Goal: Transaction & Acquisition: Obtain resource

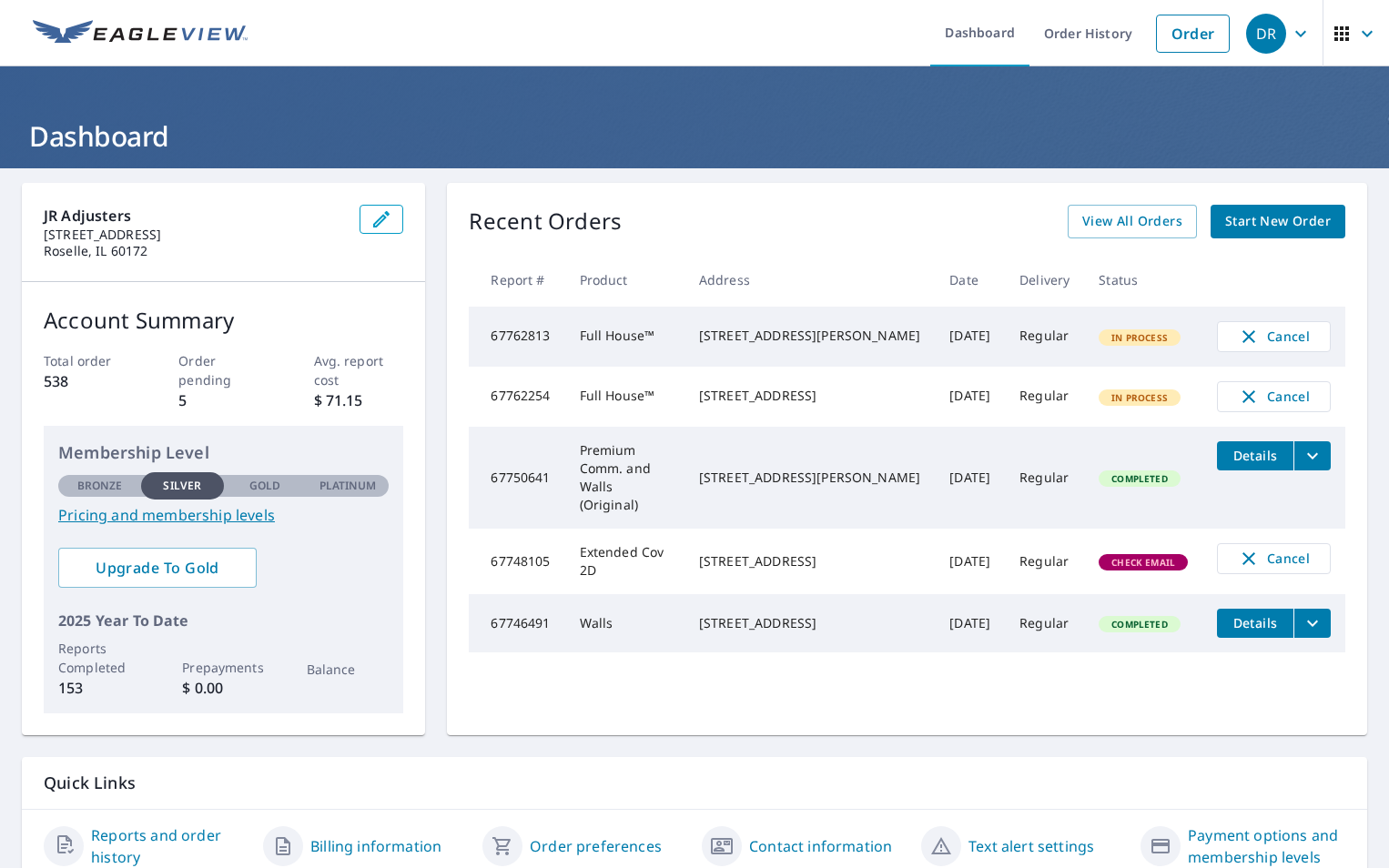
click at [1242, 217] on span "Start New Order" at bounding box center [1277, 221] width 105 height 22
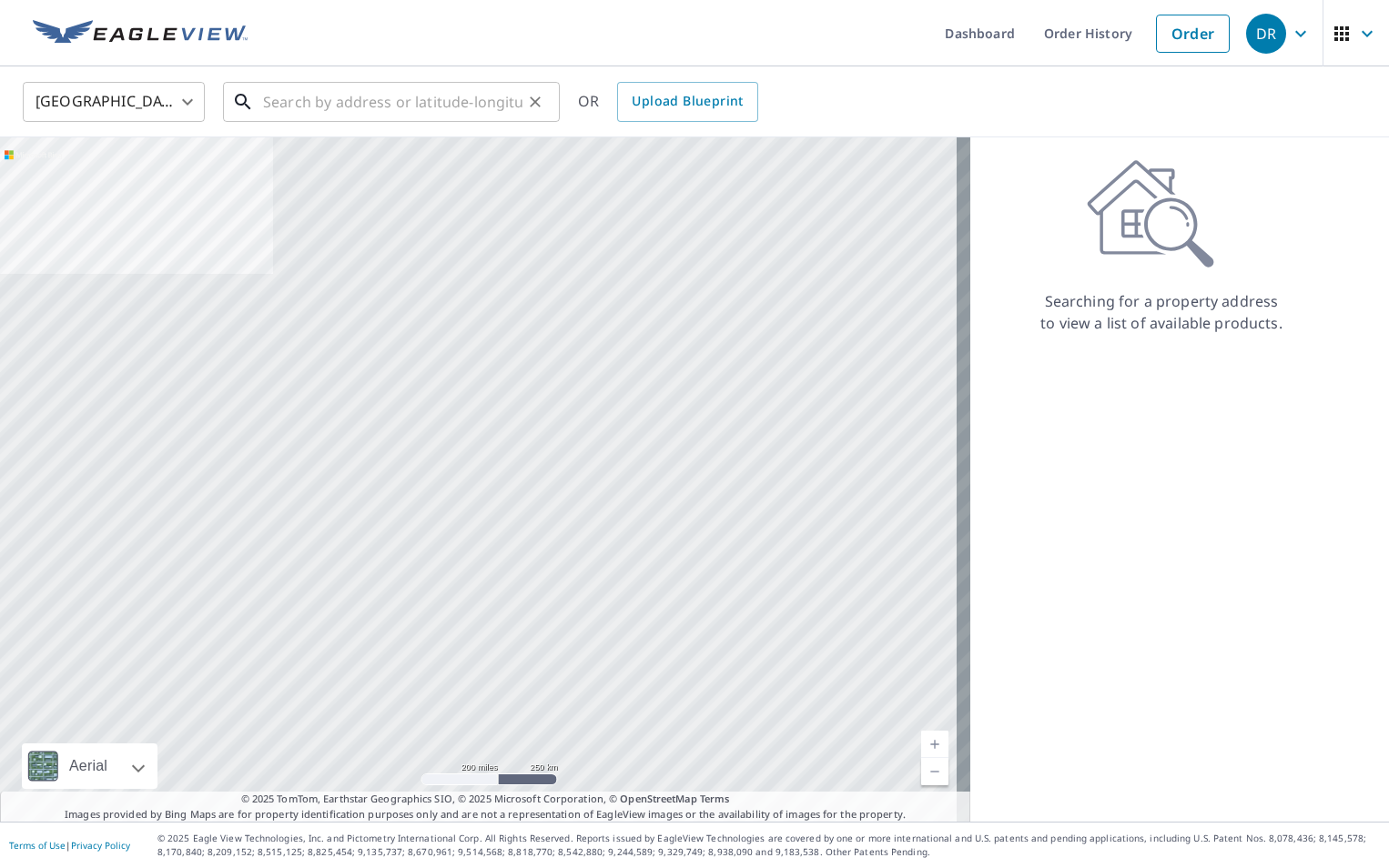
click at [420, 97] on input "text" at bounding box center [393, 102] width 260 height 51
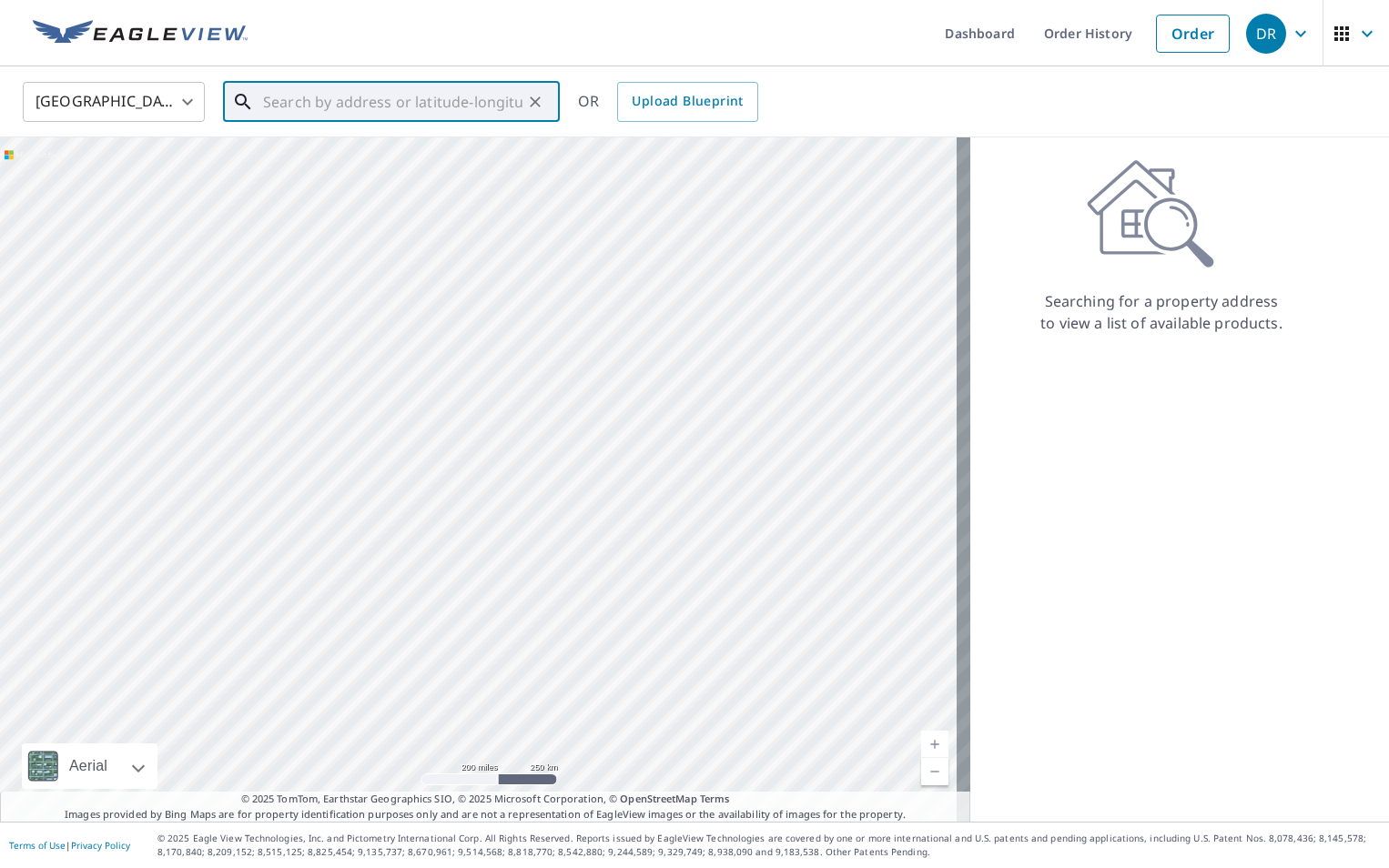
paste input "[PERSON_NAME]"
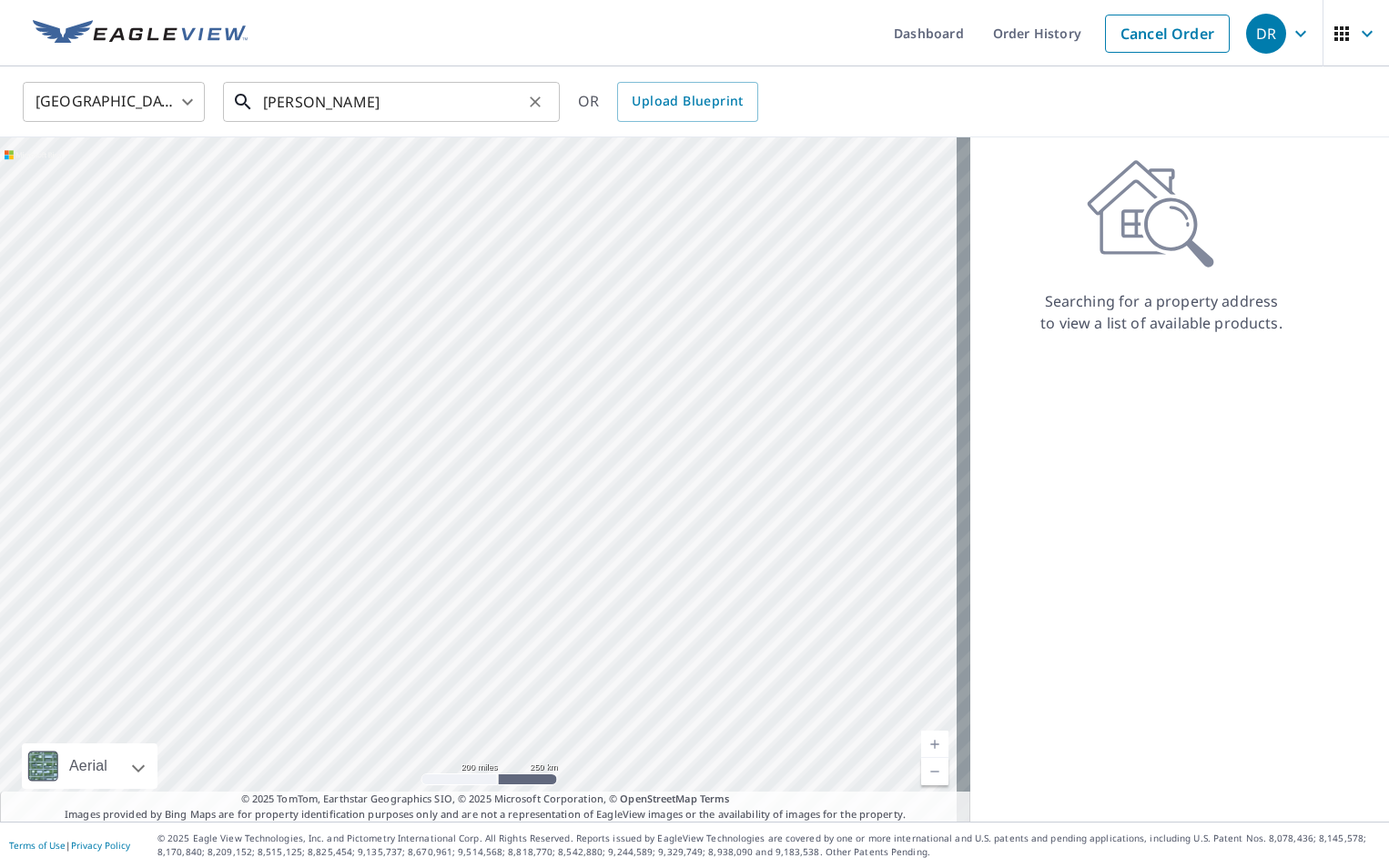
click at [373, 97] on input "[PERSON_NAME]" at bounding box center [393, 102] width 260 height 51
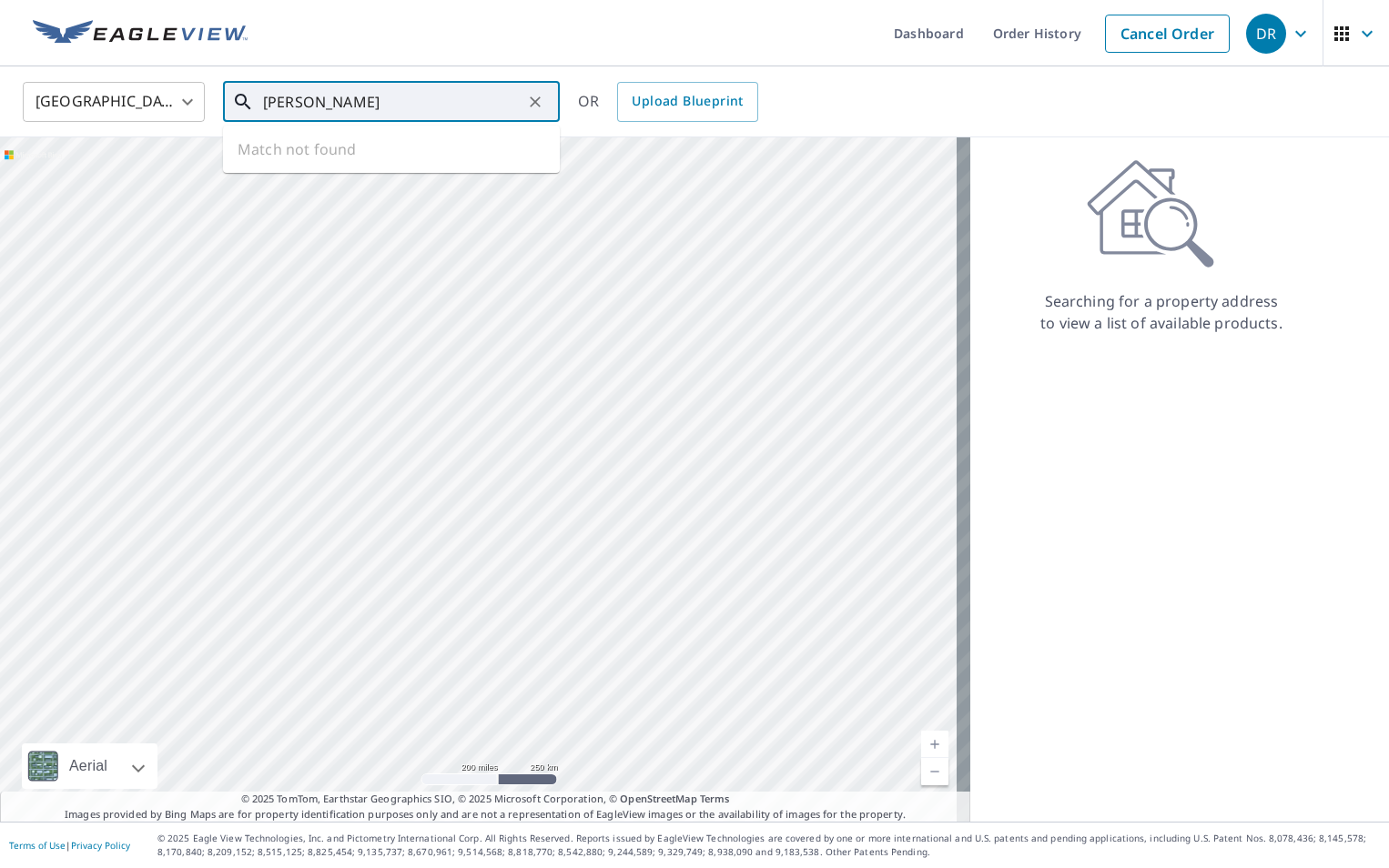
click at [373, 97] on input "[PERSON_NAME]" at bounding box center [393, 102] width 260 height 51
paste input "[STREET_ADDRESS]"
click at [443, 187] on li "[STREET_ADDRESS]" at bounding box center [391, 163] width 337 height 62
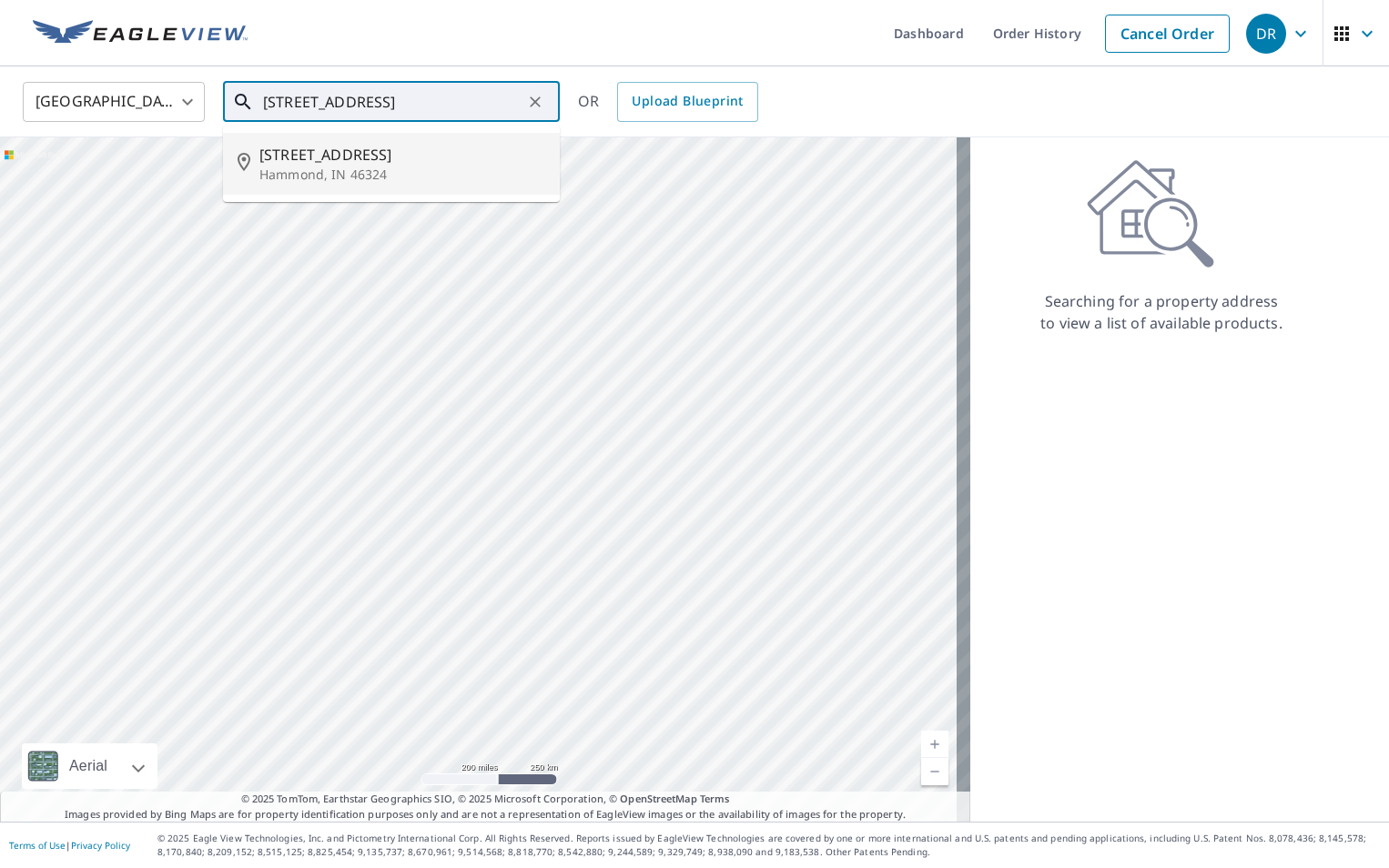
type input "[STREET_ADDRESS]"
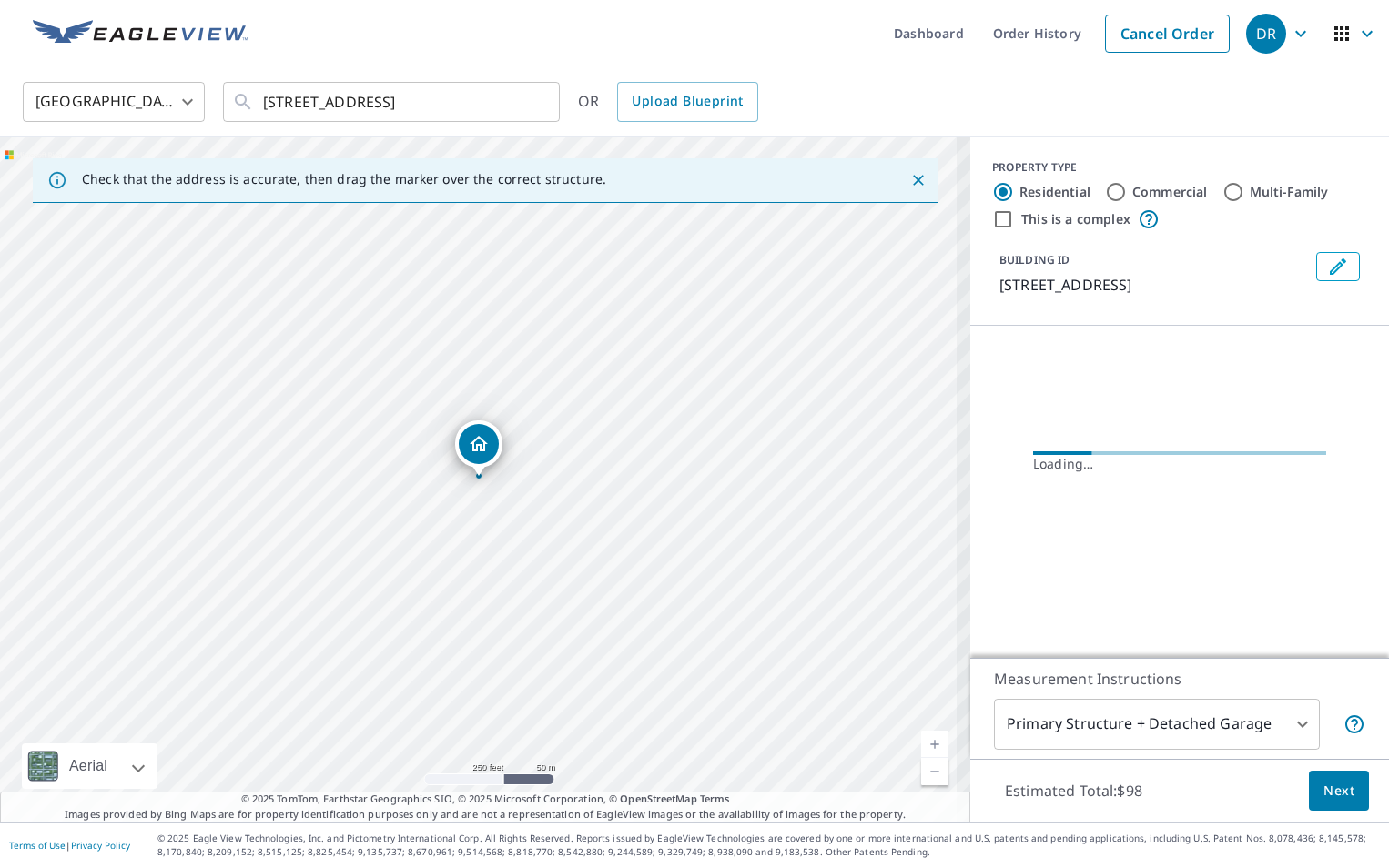
scroll to position [0, 0]
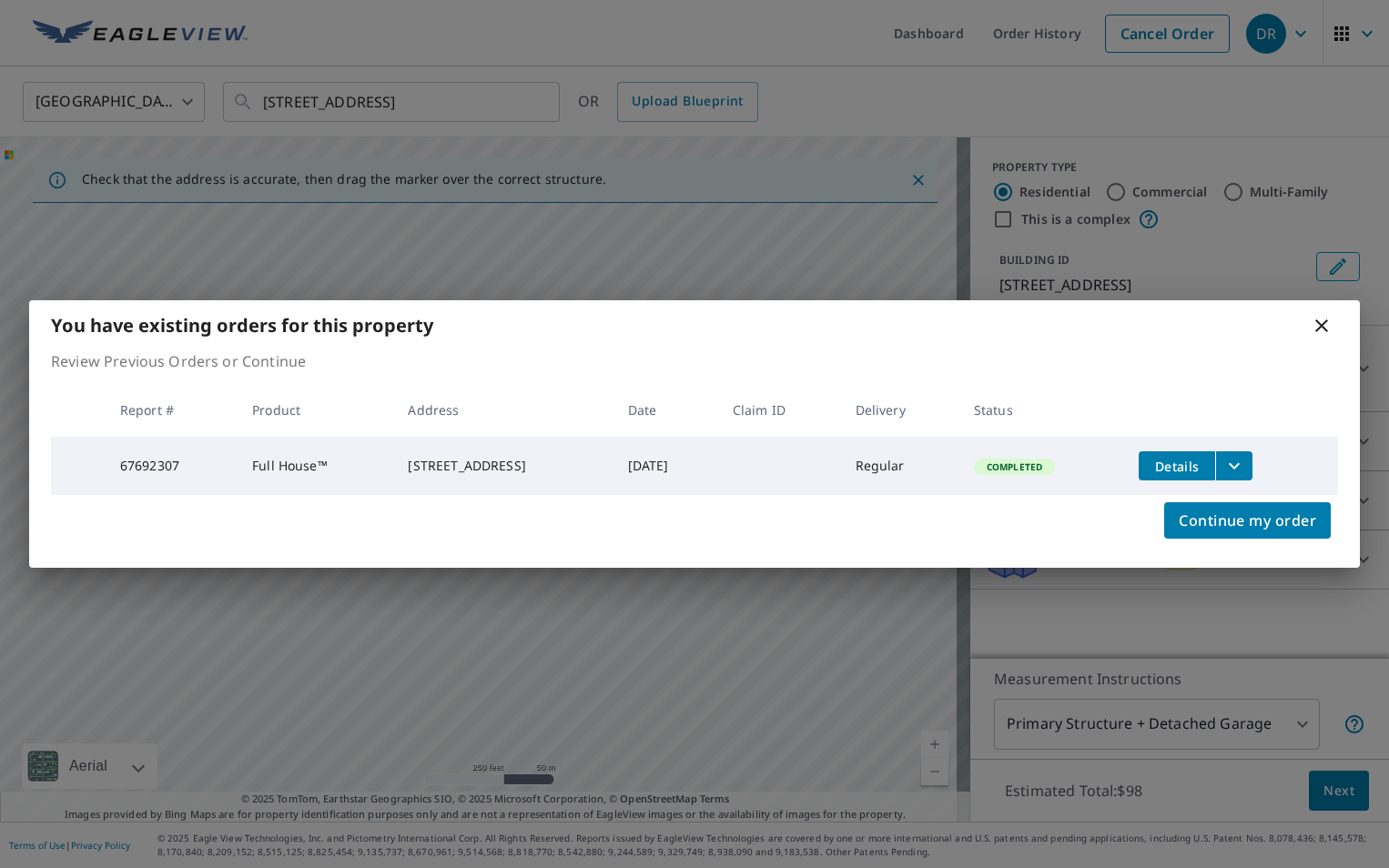
click at [1268, 448] on td "Details" at bounding box center [1230, 466] width 214 height 58
click at [1253, 469] on button "filesDropdownBtn-67692307" at bounding box center [1234, 466] width 37 height 29
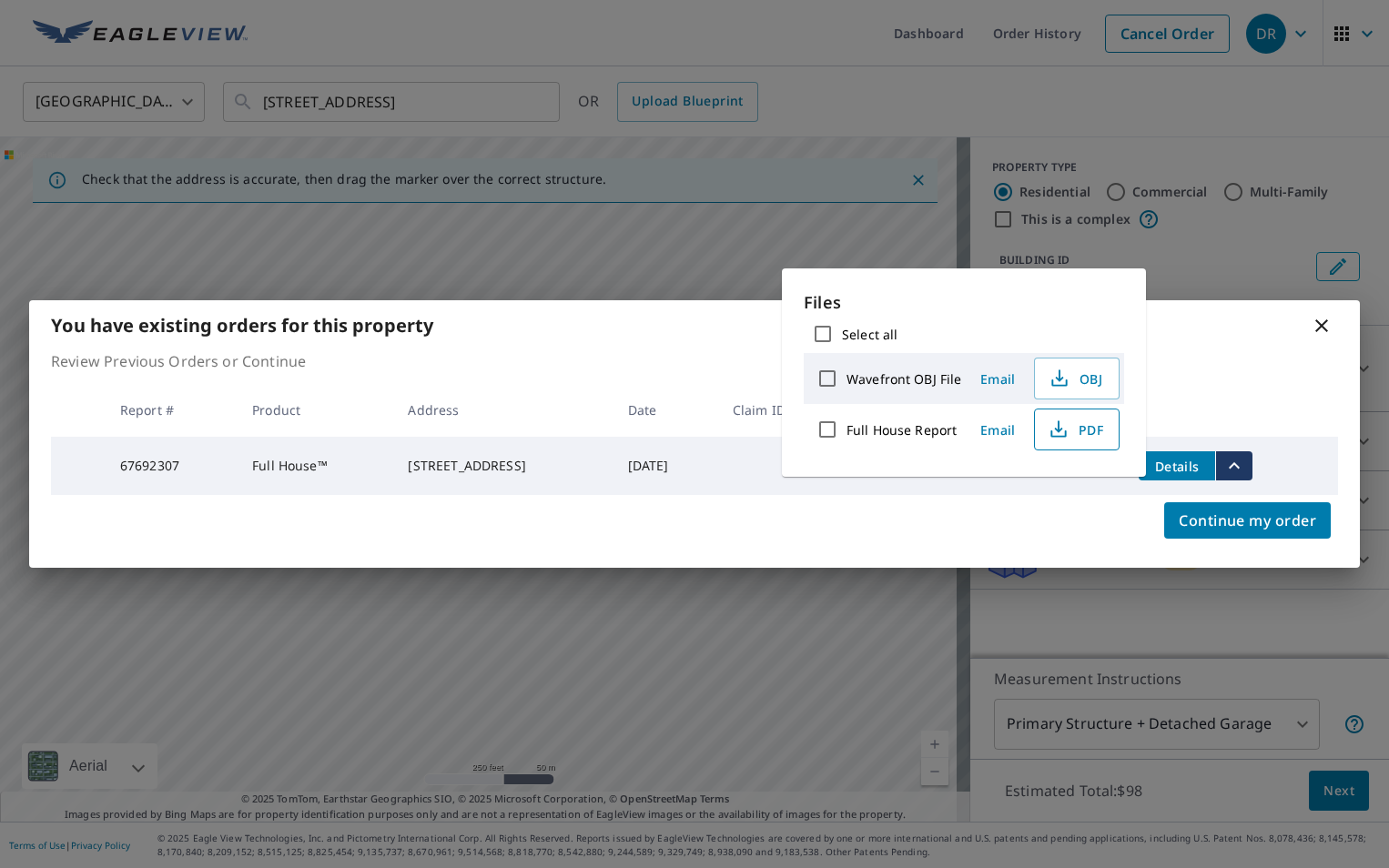
click at [1058, 434] on icon "button" at bounding box center [1058, 429] width 21 height 21
click at [1069, 433] on span "PDF" at bounding box center [1074, 429] width 58 height 21
